Goal: Task Accomplishment & Management: Manage account settings

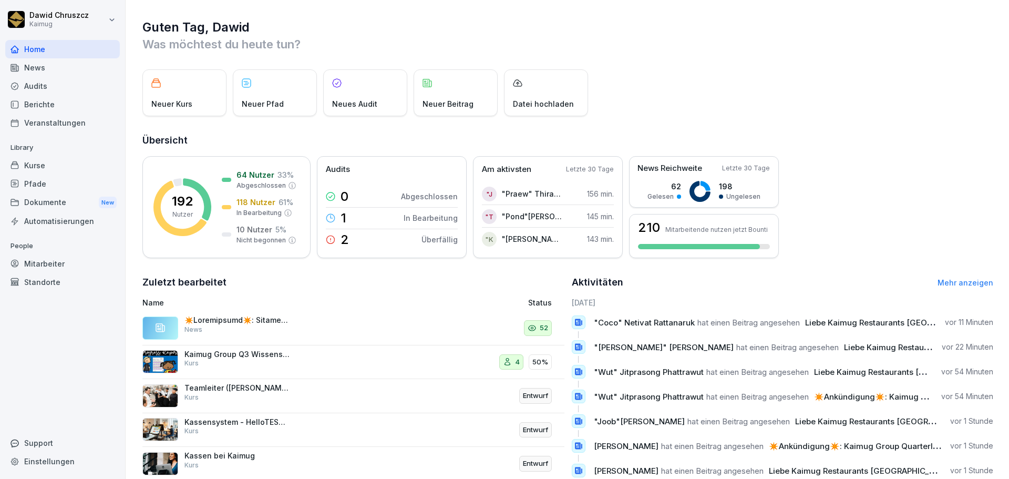
click at [62, 198] on div "Dokumente New" at bounding box center [62, 202] width 115 height 19
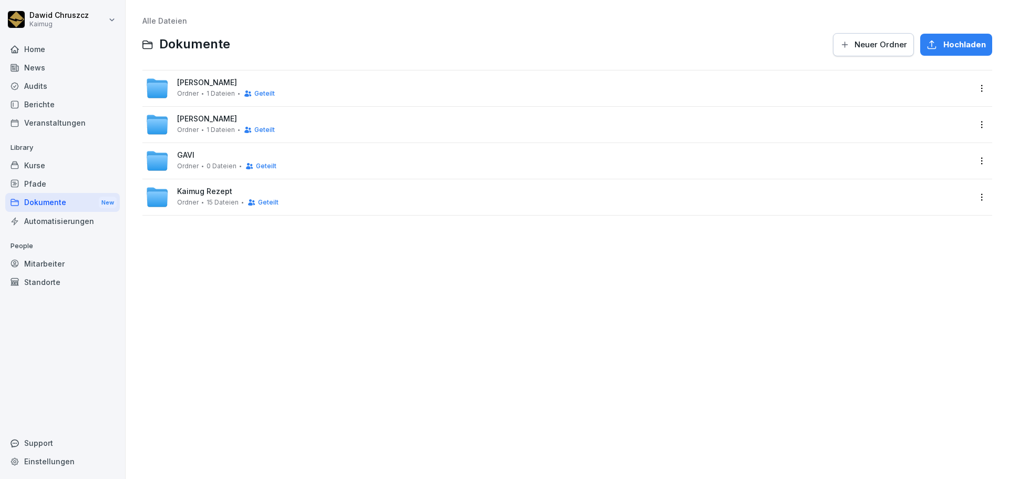
click at [943, 45] on span "Hochladen" at bounding box center [964, 45] width 43 height 12
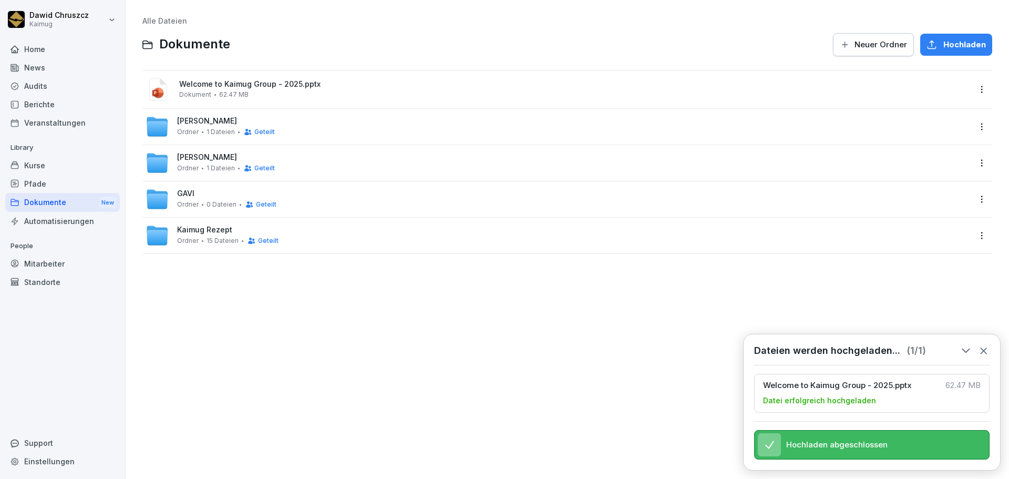
click at [263, 79] on div "Welcome to Kaimug Group - 2025.pptx Dokument 62.47 MB" at bounding box center [558, 89] width 824 height 25
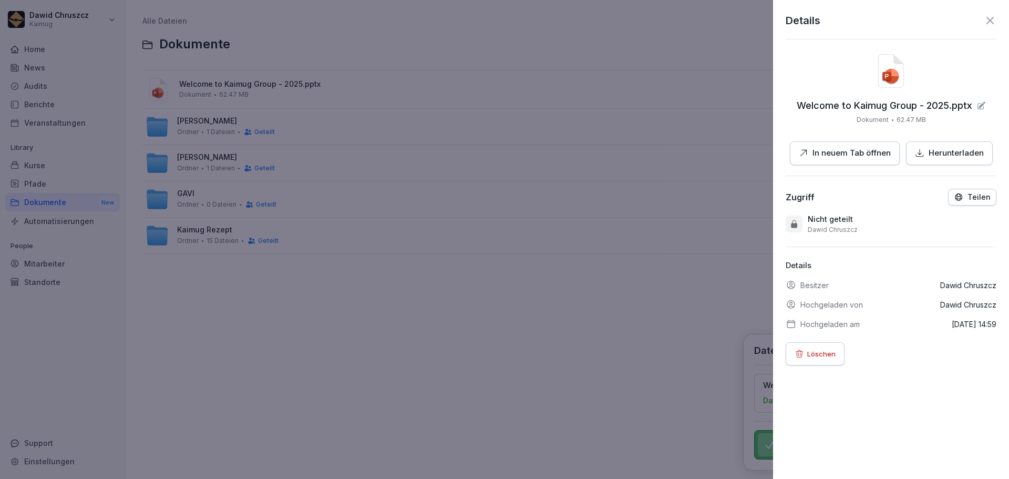
click at [821, 157] on p "In neuem Tab öffnen" at bounding box center [851, 153] width 78 height 12
click at [984, 19] on icon at bounding box center [990, 20] width 13 height 13
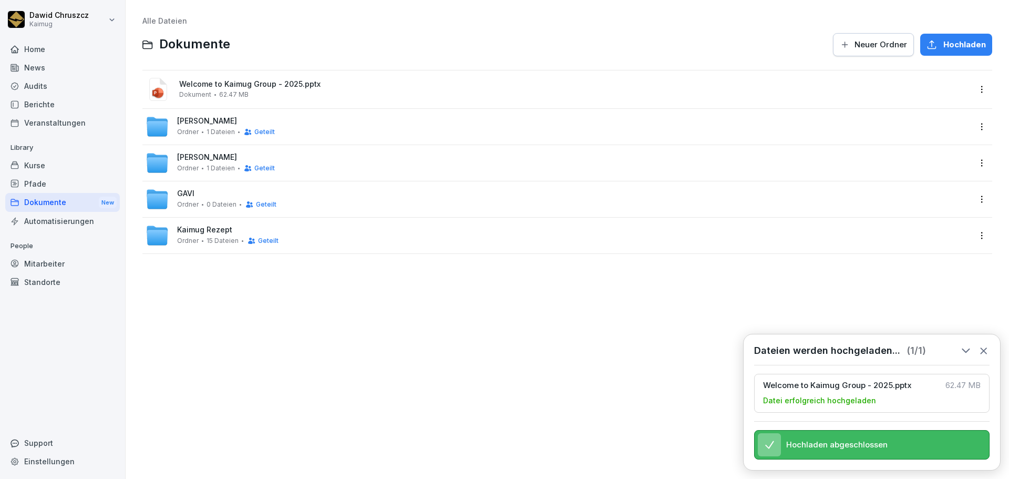
click at [975, 90] on html "[PERSON_NAME] Kaimug Home News Audits Berichte Veranstaltungen Library Kurse Pf…" at bounding box center [504, 239] width 1009 height 479
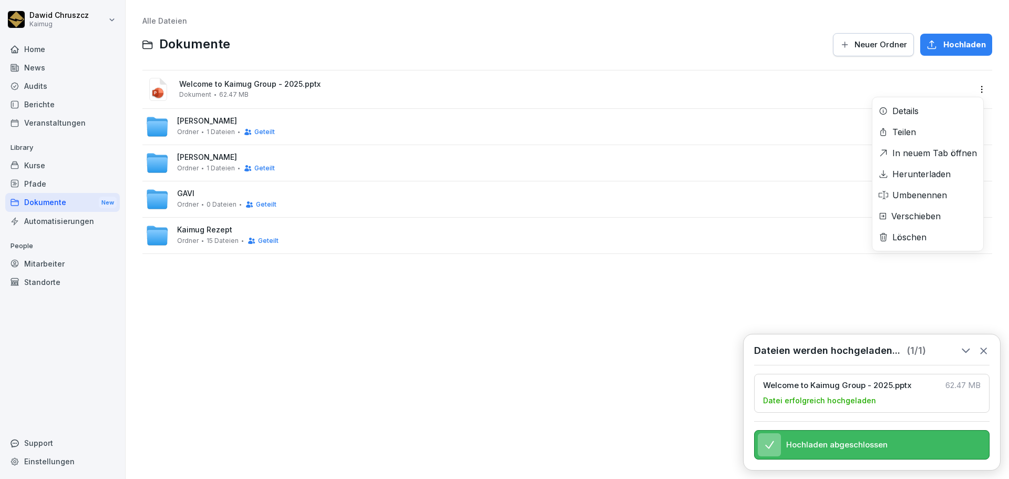
click at [894, 110] on div "Details" at bounding box center [905, 111] width 26 height 13
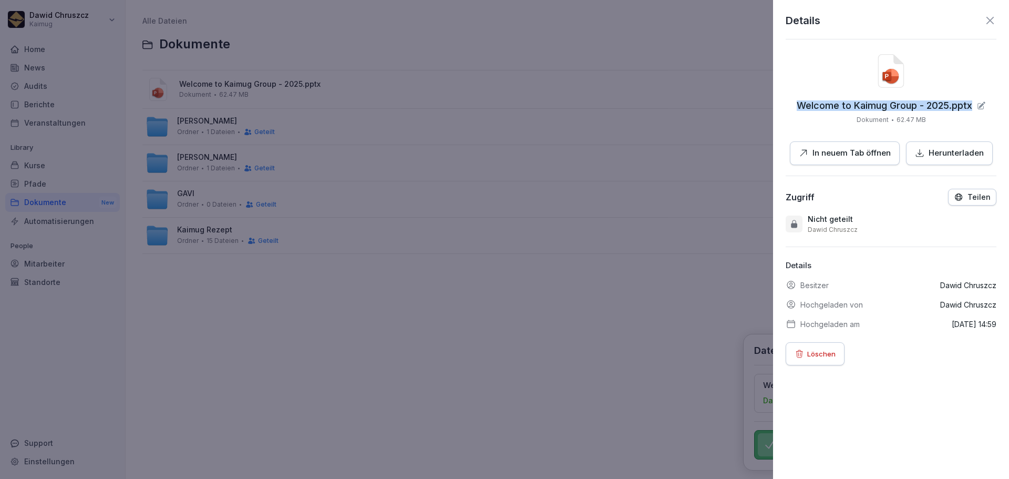
drag, startPoint x: 968, startPoint y: 108, endPoint x: 781, endPoint y: 112, distance: 187.1
click at [781, 112] on div "Details Welcome to Kaimug Group - 2025.pptx Dokument 62.47 MB In neuem Tab öffn…" at bounding box center [891, 239] width 236 height 479
copy p "Welcome to Kaimug Group - 2025.pptx"
click at [811, 356] on p "Löschen" at bounding box center [821, 354] width 28 height 12
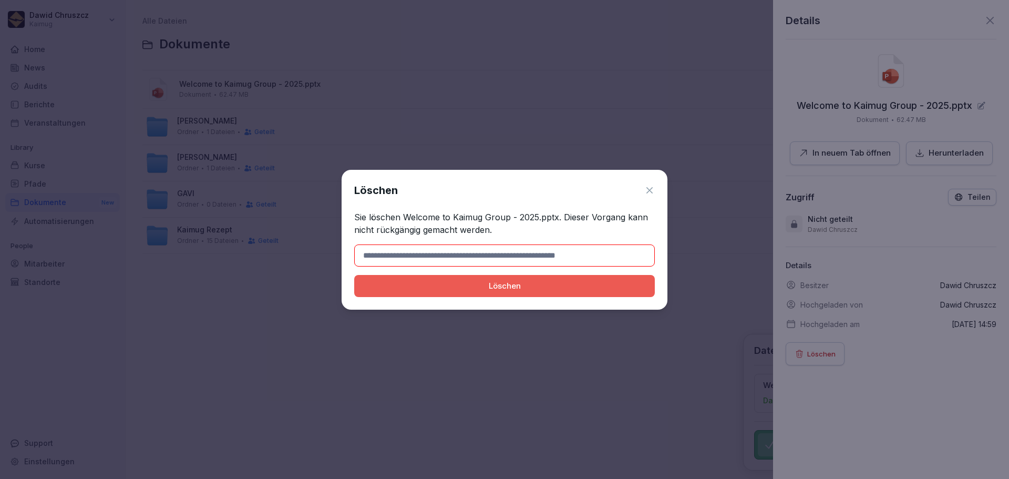
click at [524, 257] on input at bounding box center [504, 255] width 301 height 22
type input "**********"
click at [528, 286] on div "Löschen" at bounding box center [505, 286] width 284 height 12
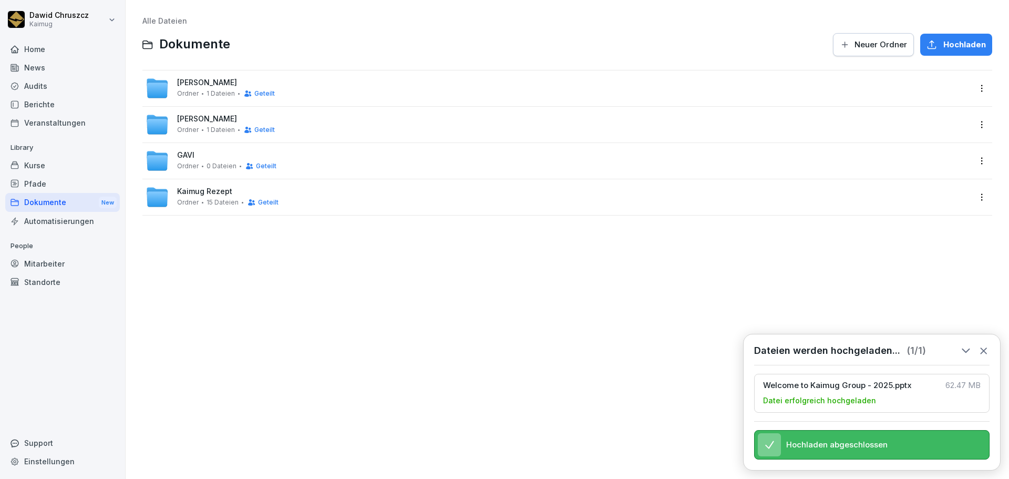
click at [277, 264] on div "Alle Dateien Dokumente Neuer Ordner Hochladen Sushi [PERSON_NAME] 1 Dateien Get…" at bounding box center [567, 239] width 868 height 463
click at [956, 40] on span "Hochladen" at bounding box center [964, 45] width 43 height 12
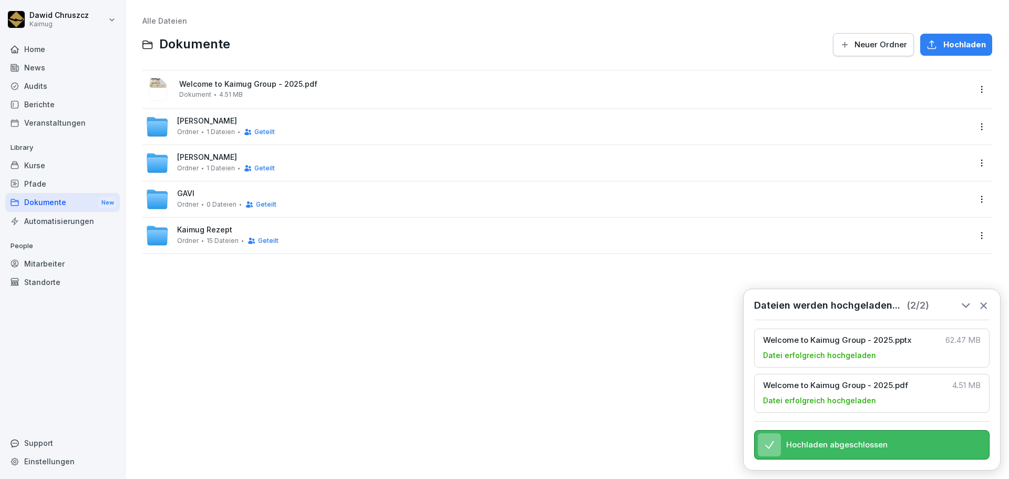
click at [984, 303] on icon at bounding box center [983, 306] width 6 height 6
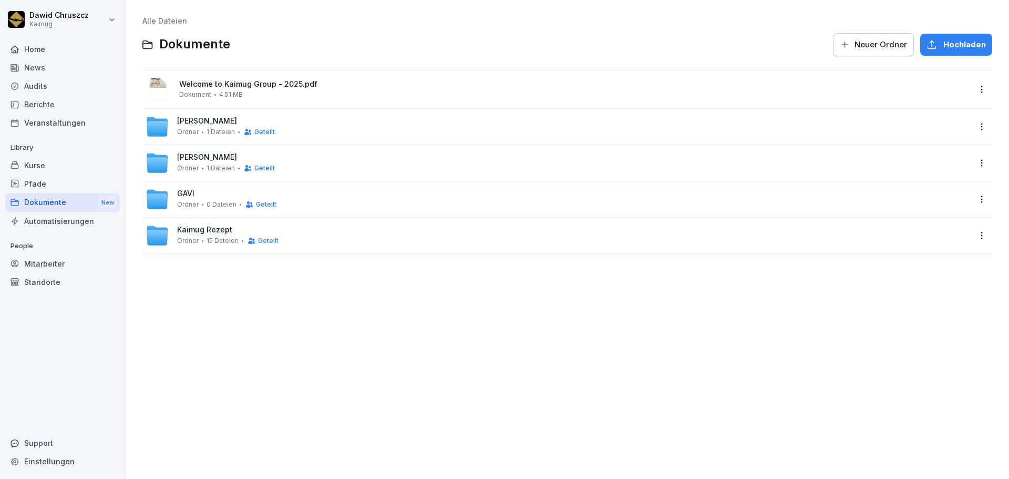
click at [361, 288] on div "Alle Dateien Dokumente Neuer Ordner Hochladen Welcome to Kaimug Group - 2025.pd…" at bounding box center [567, 239] width 868 height 463
click at [312, 284] on div "Alle Dateien Dokumente Neuer Ordner Hochladen Welcome to Kaimug Group - 2025.pd…" at bounding box center [567, 239] width 868 height 463
click at [280, 340] on div "Alle Dateien Dokumente Neuer Ordner Hochladen Welcome to Kaimug Group - 2025.pd…" at bounding box center [567, 239] width 868 height 463
click at [243, 83] on span "Welcome to Kaimug Group - 2025.pdf" at bounding box center [574, 84] width 791 height 9
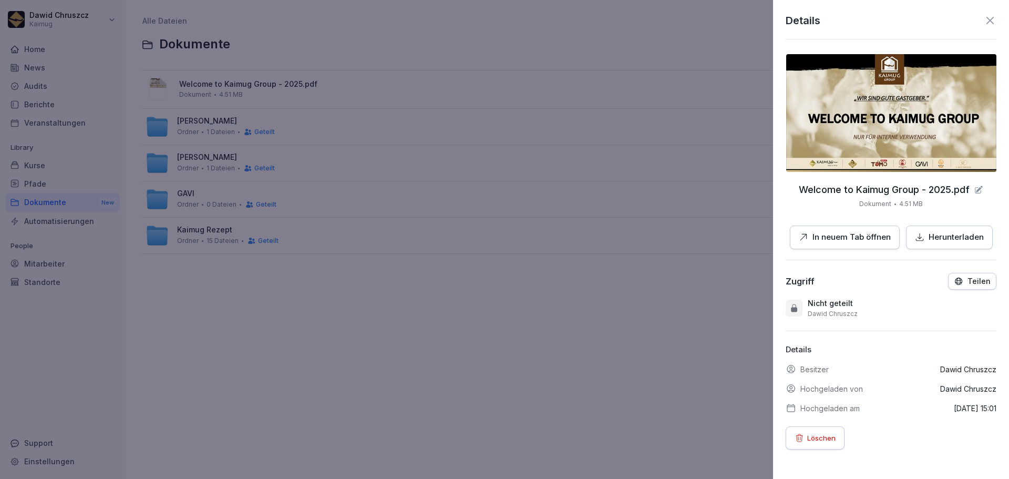
click at [831, 236] on p "In neuem Tab öffnen" at bounding box center [851, 237] width 78 height 12
click at [381, 333] on div at bounding box center [504, 239] width 1009 height 479
